Goal: Task Accomplishment & Management: Manage account settings

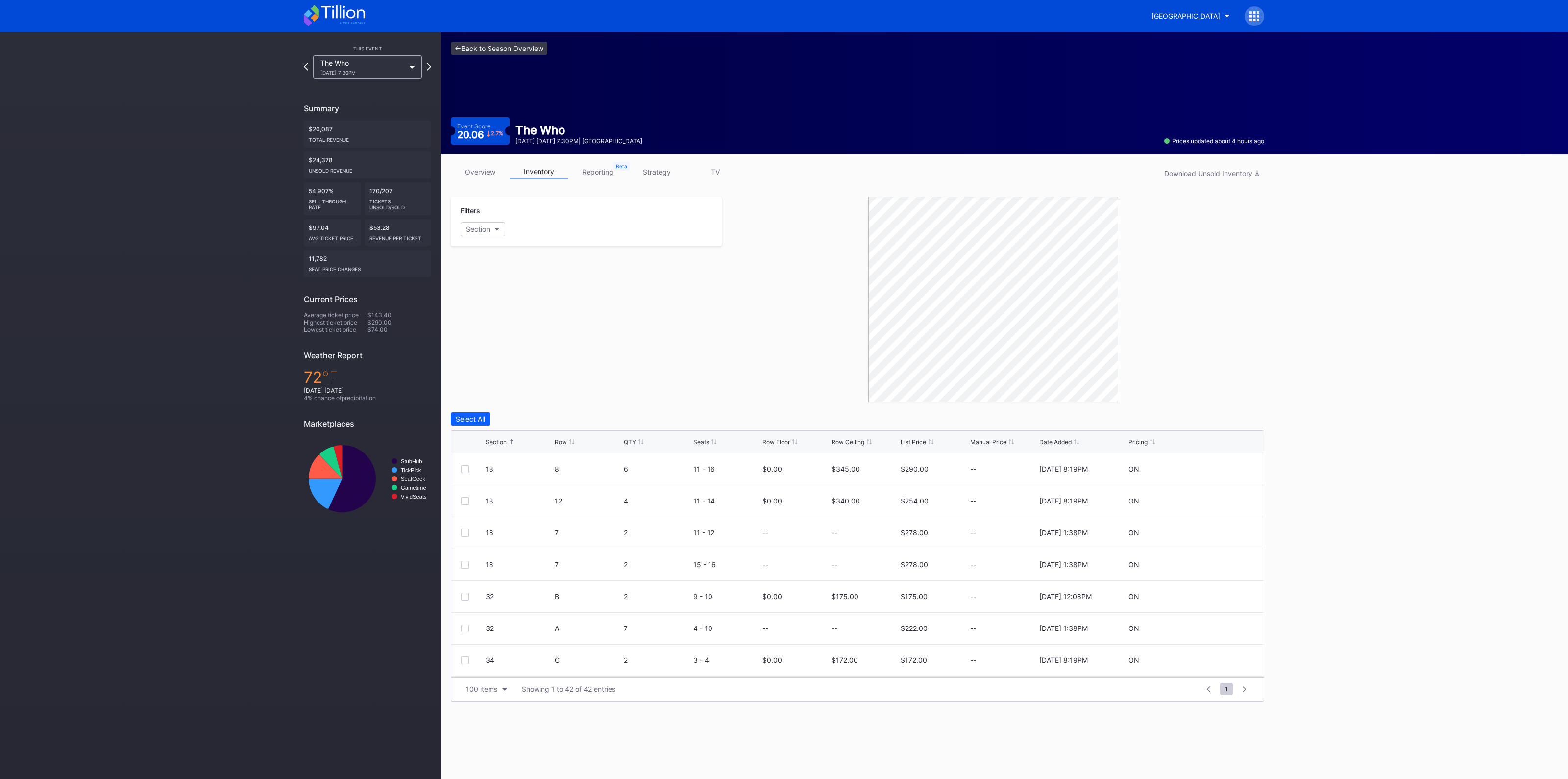
click at [497, 50] on link "<- Back to Season Overview" at bounding box center [499, 48] width 97 height 13
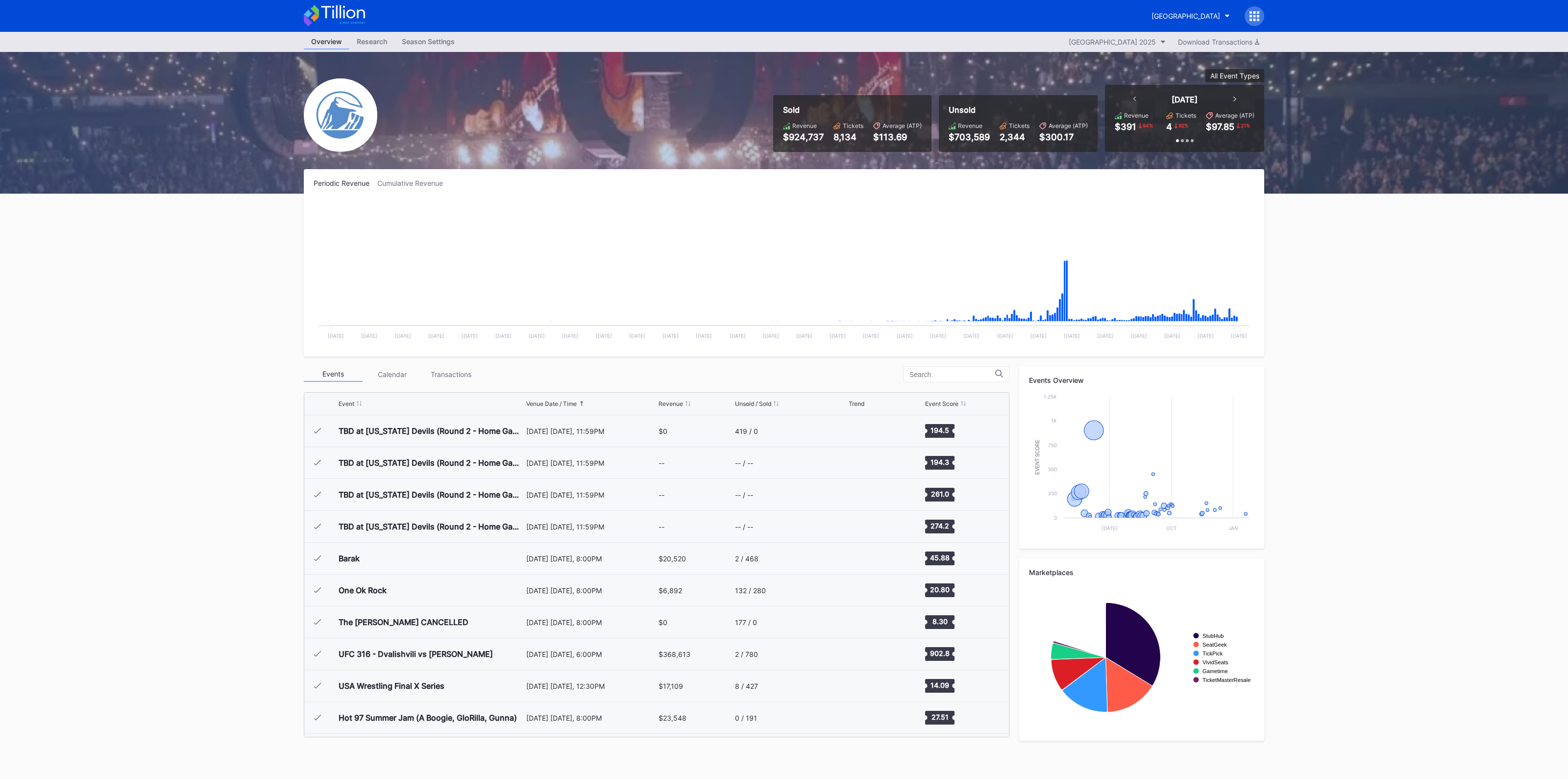
scroll to position [1020, 0]
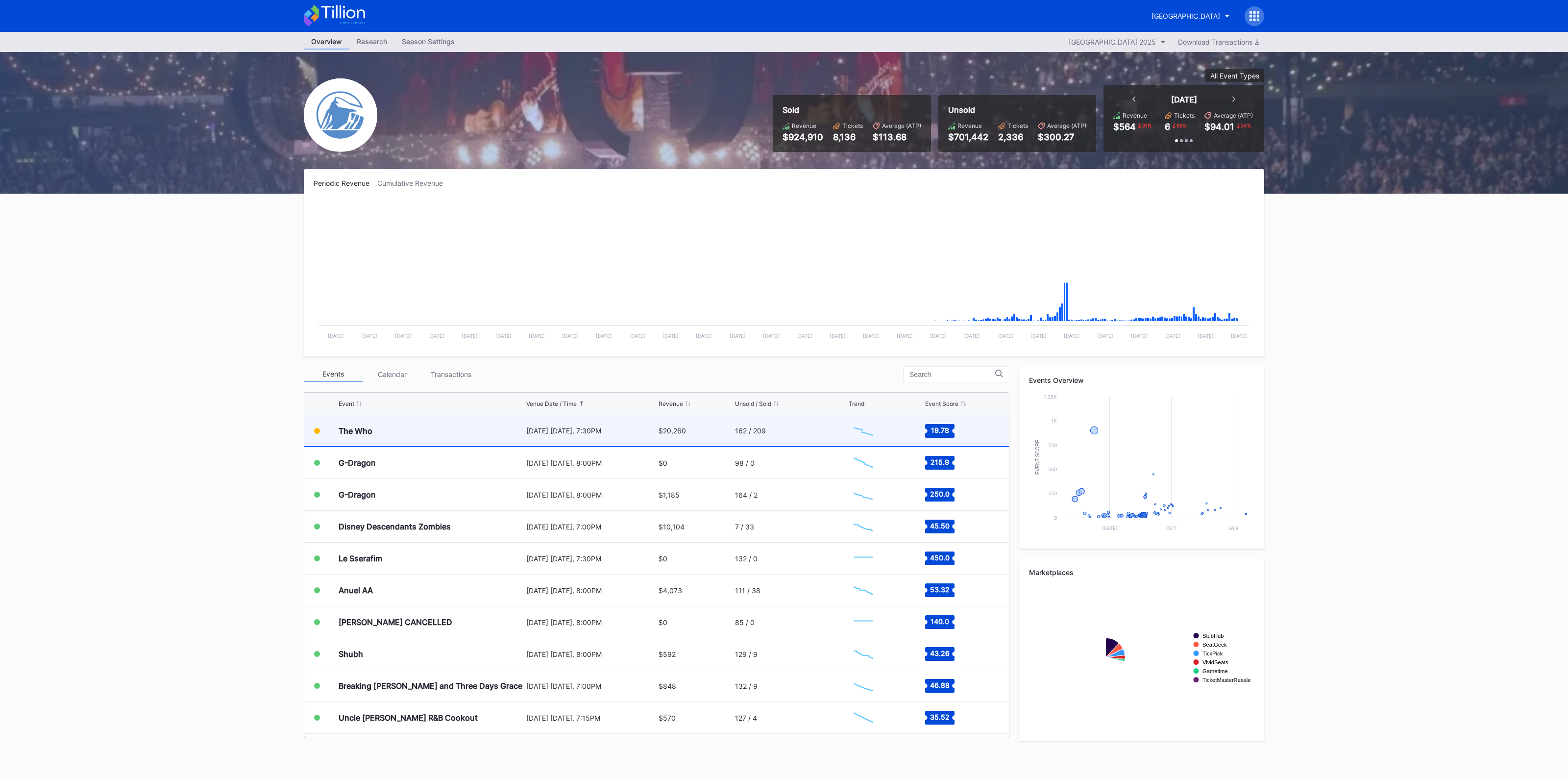
click at [438, 434] on div "The Who" at bounding box center [431, 431] width 185 height 31
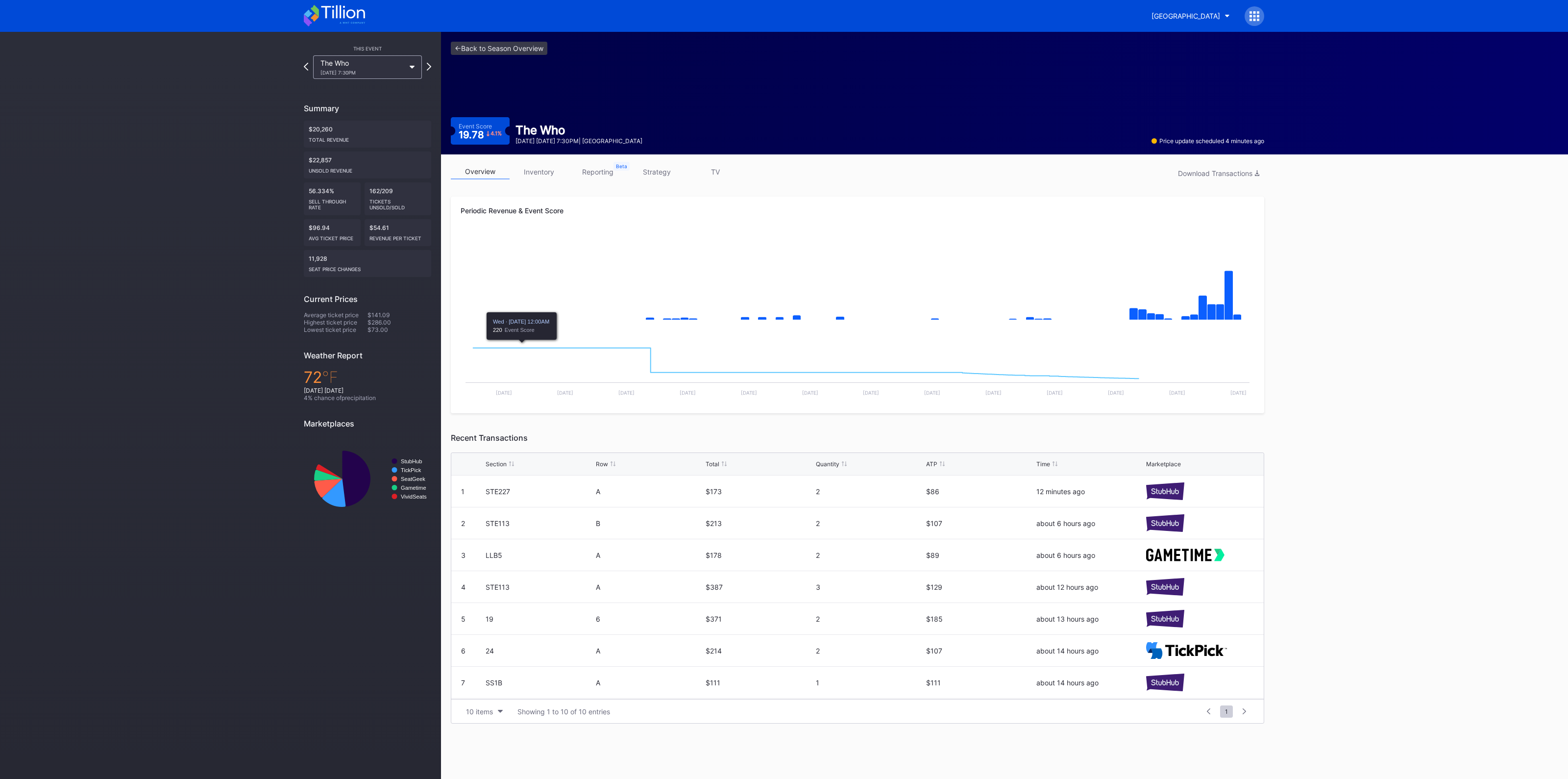
click at [551, 172] on link "inventory" at bounding box center [539, 172] width 59 height 15
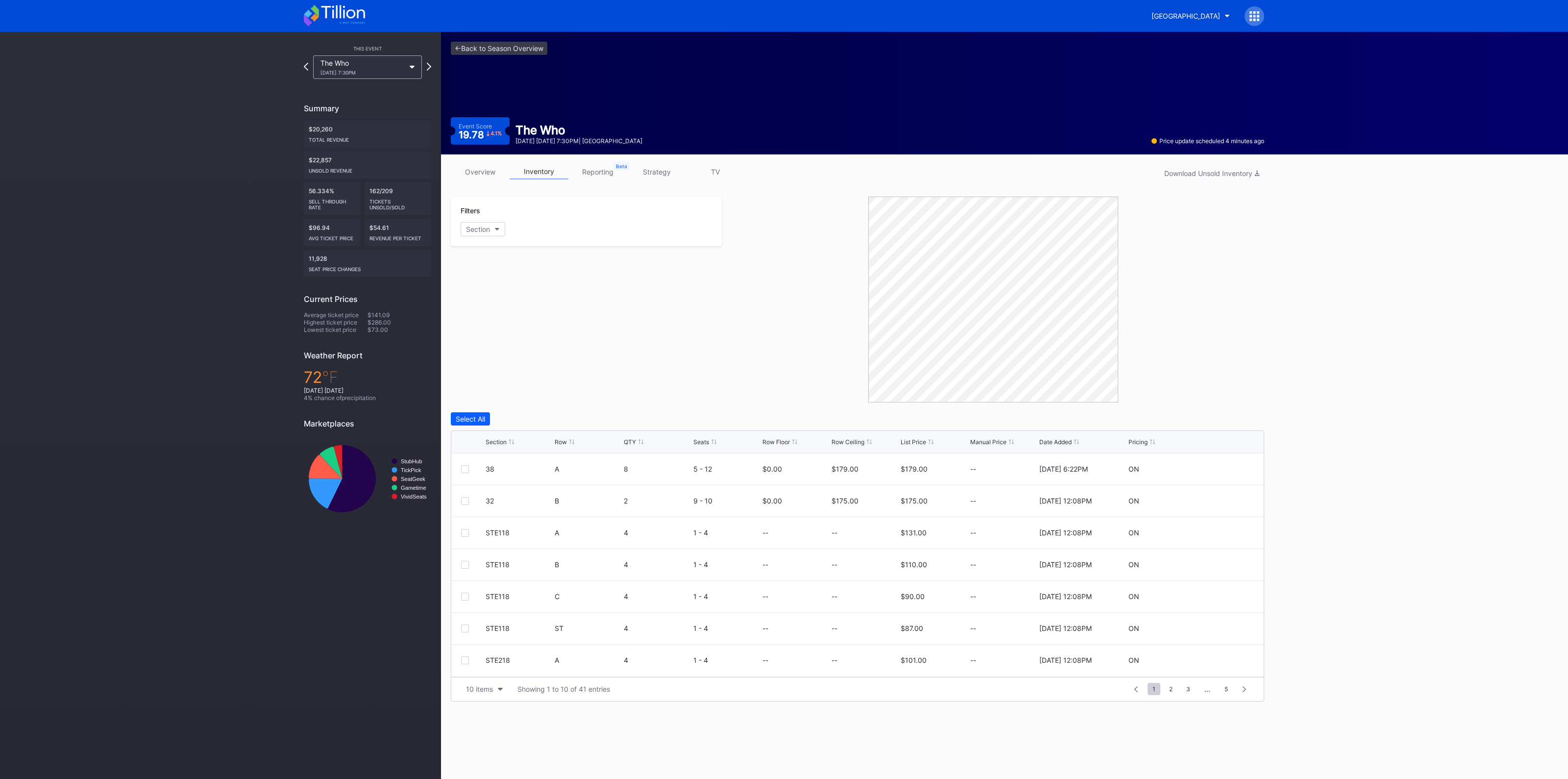
click at [497, 444] on div "Section" at bounding box center [496, 442] width 21 height 7
click at [468, 534] on div at bounding box center [465, 533] width 8 height 8
click at [1247, 418] on div "Delete 1 Row" at bounding box center [1239, 419] width 40 height 9
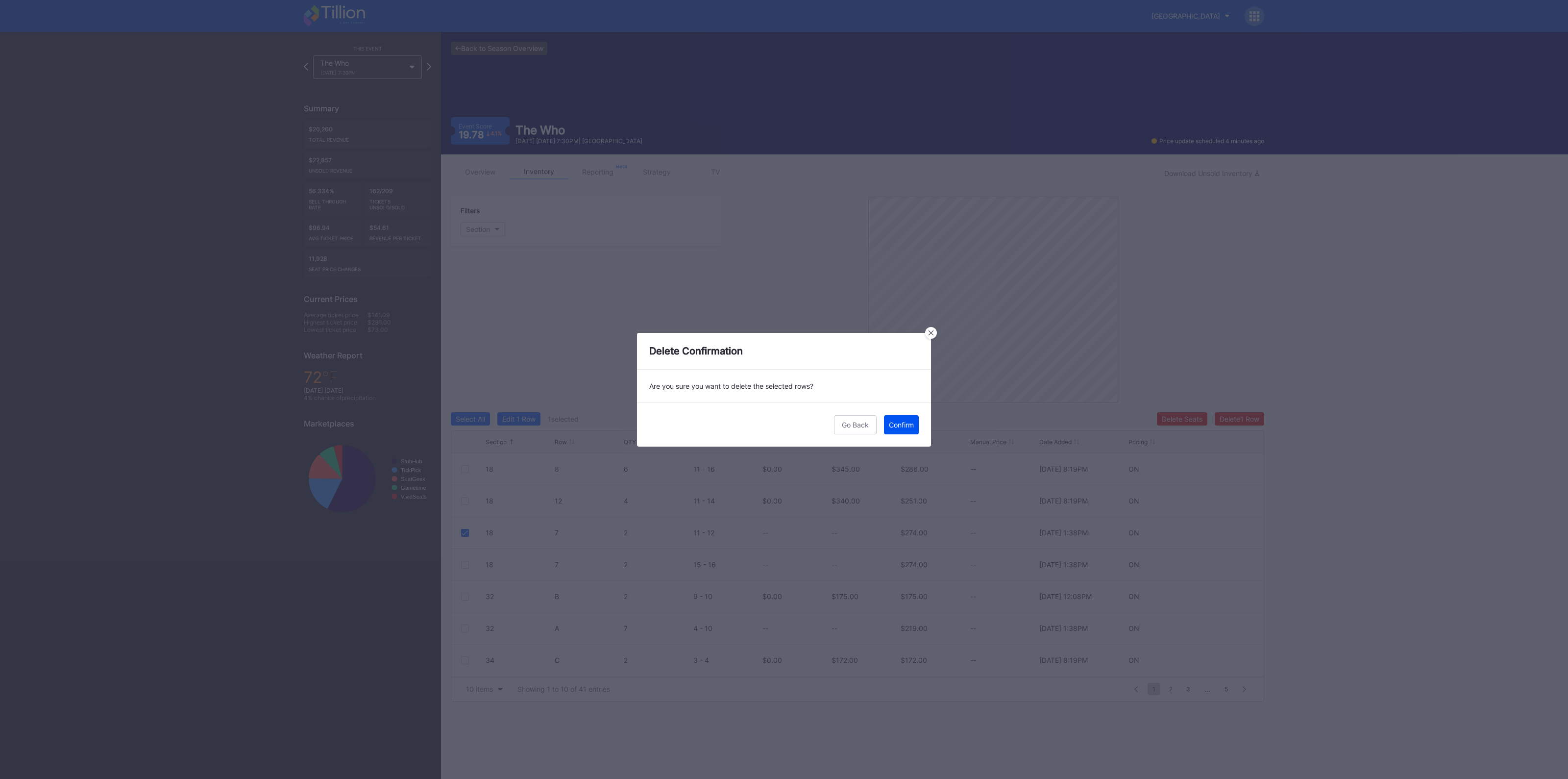
click at [906, 433] on button "Confirm" at bounding box center [901, 425] width 35 height 19
